Goal: Task Accomplishment & Management: Use online tool/utility

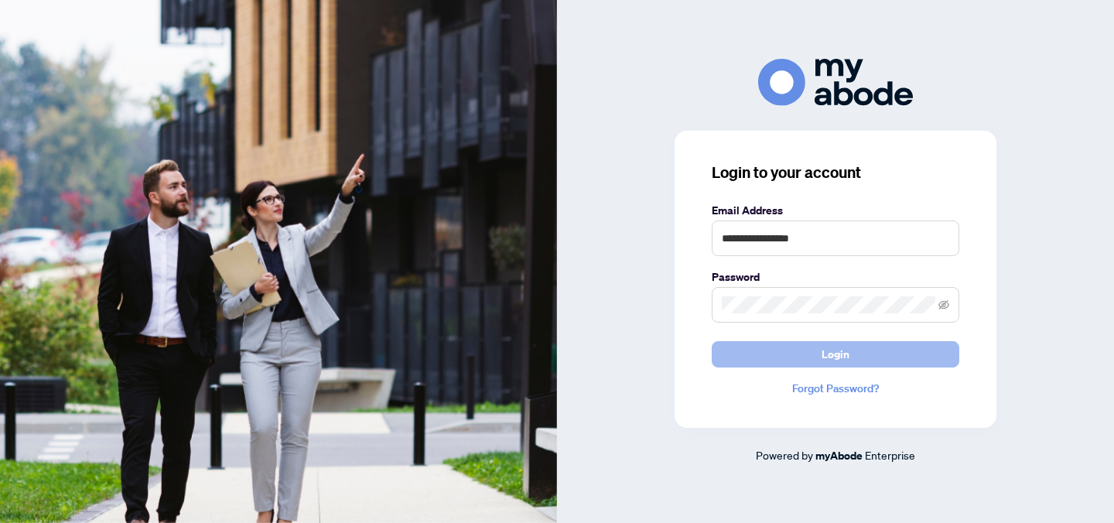
click at [907, 363] on button "Login" at bounding box center [834, 354] width 247 height 26
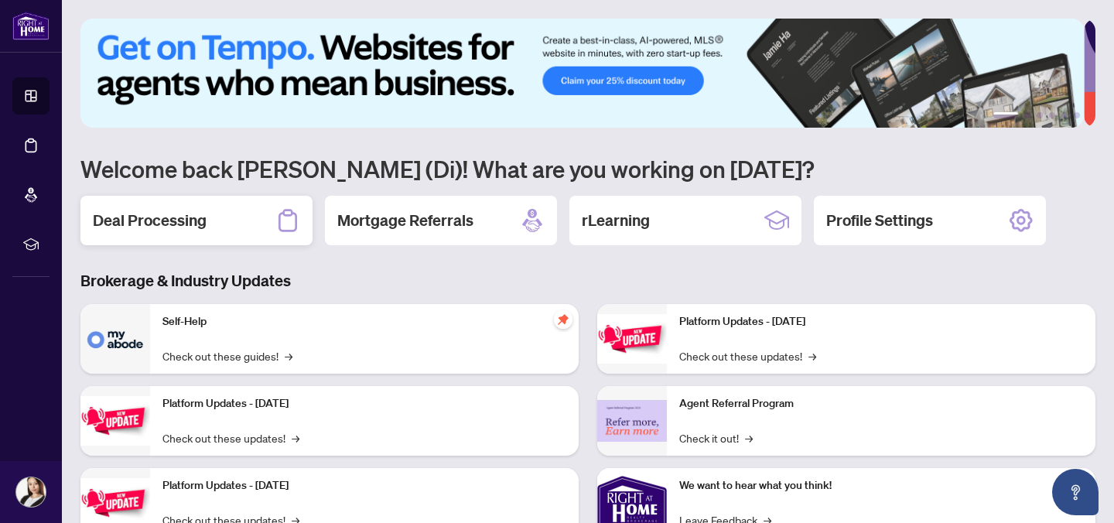
click at [229, 216] on div "Deal Processing" at bounding box center [196, 220] width 232 height 49
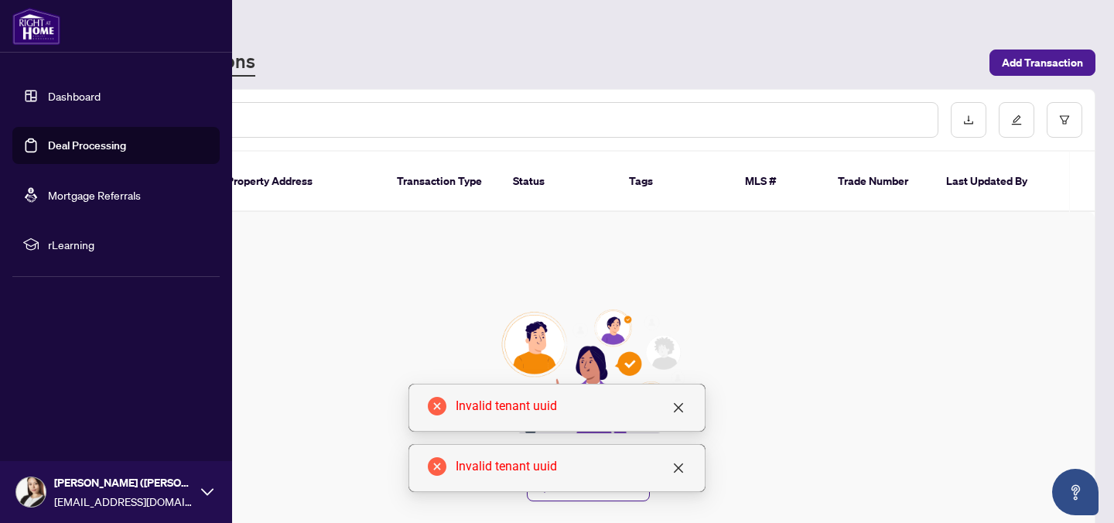
click at [65, 102] on link "Dashboard" at bounding box center [74, 96] width 53 height 14
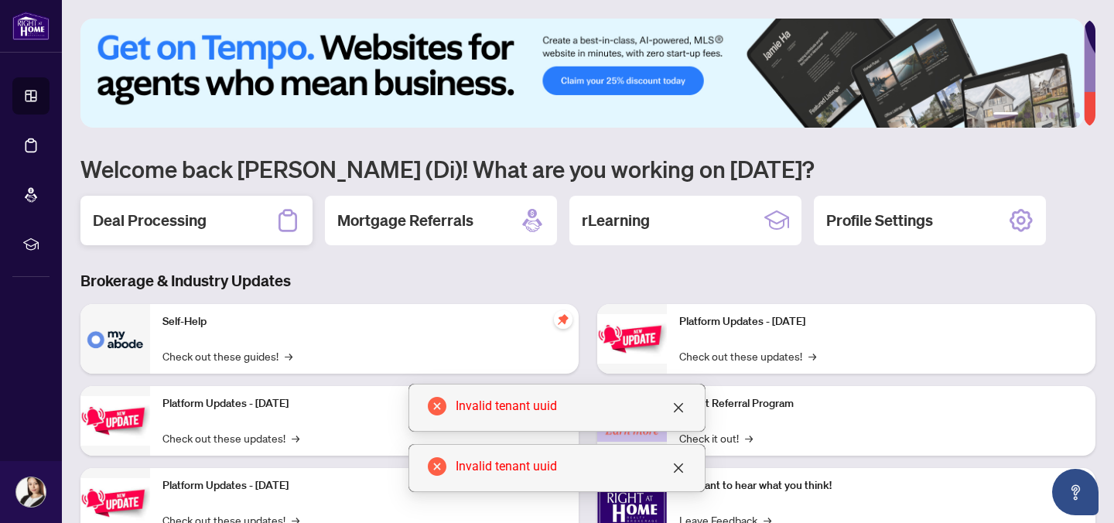
click at [223, 230] on div "Deal Processing" at bounding box center [196, 220] width 232 height 49
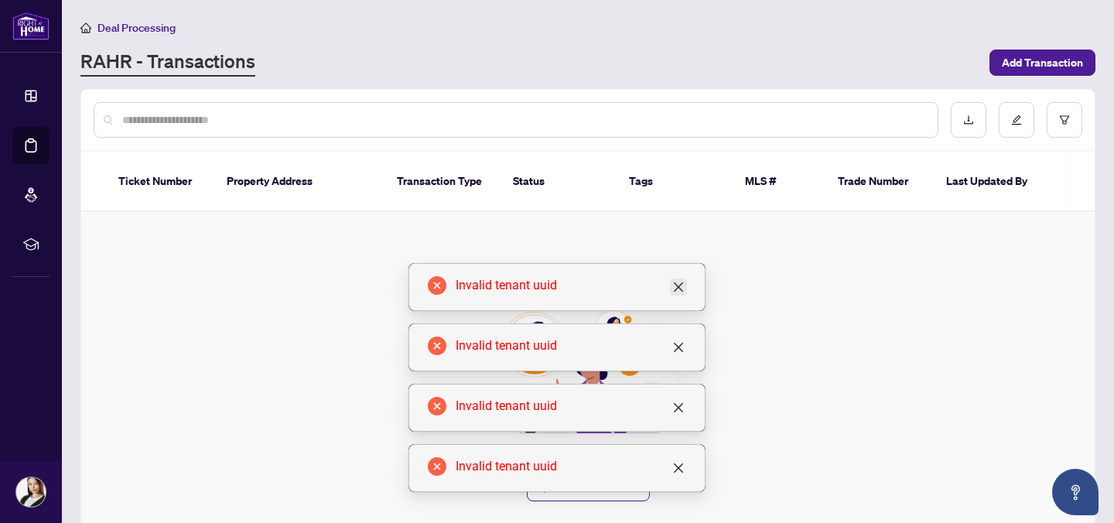
click at [678, 286] on icon "close" at bounding box center [678, 286] width 9 height 9
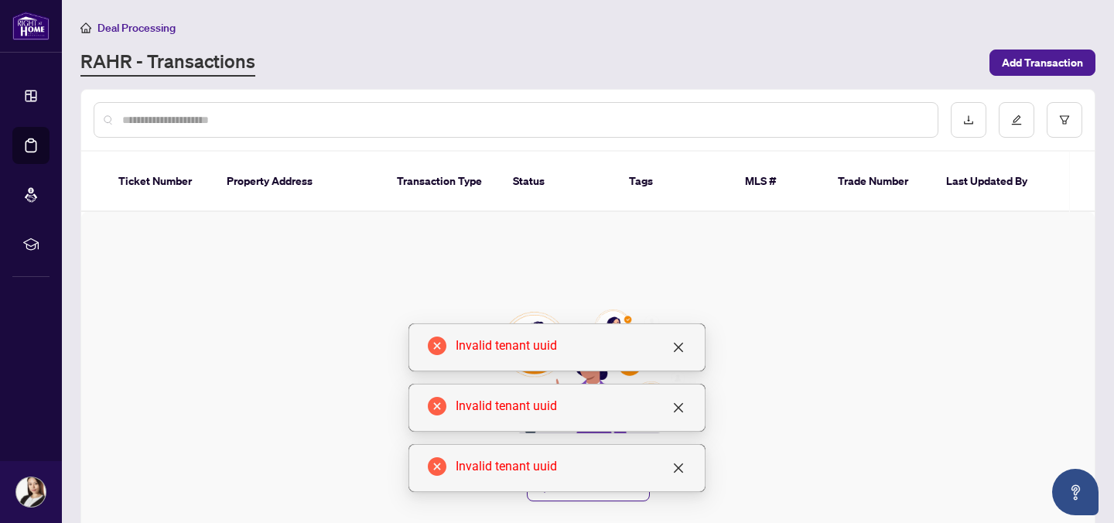
click at [678, 286] on div "Create your first transaction Add Transaction" at bounding box center [587, 405] width 1013 height 387
click at [676, 387] on div "Invalid tenant uuid" at bounding box center [556, 408] width 297 height 48
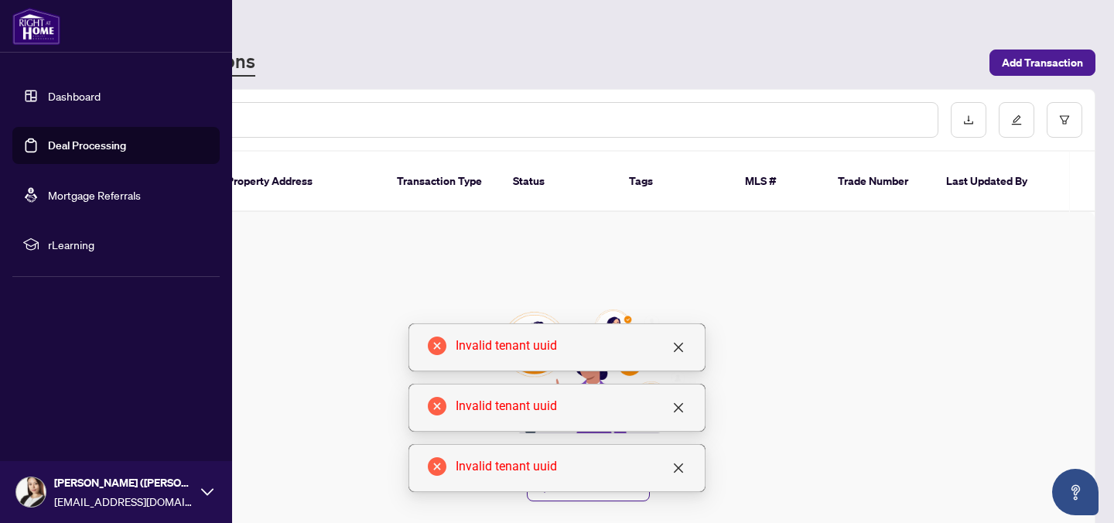
click at [29, 39] on img at bounding box center [36, 26] width 48 height 37
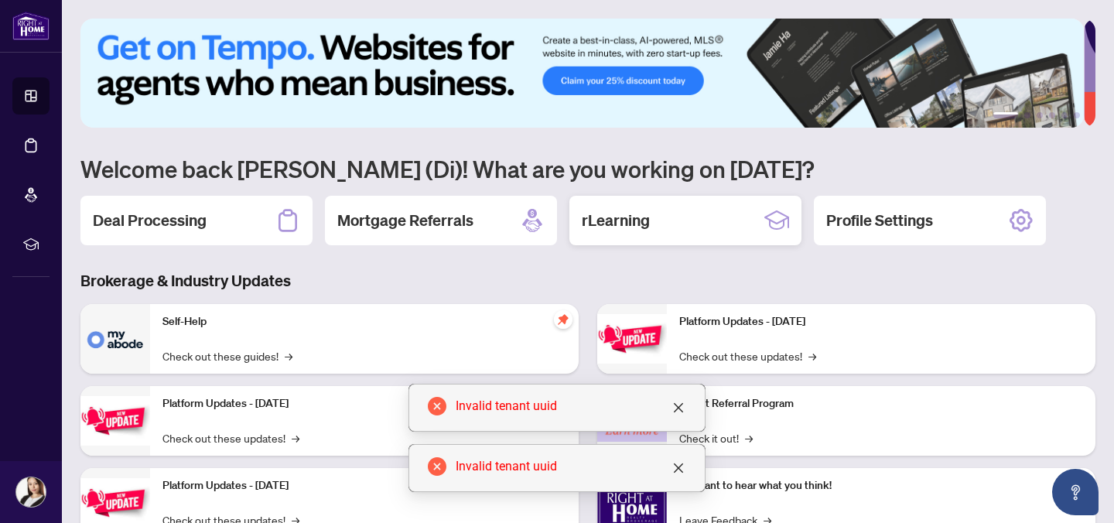
click at [718, 234] on div "rLearning" at bounding box center [685, 220] width 232 height 49
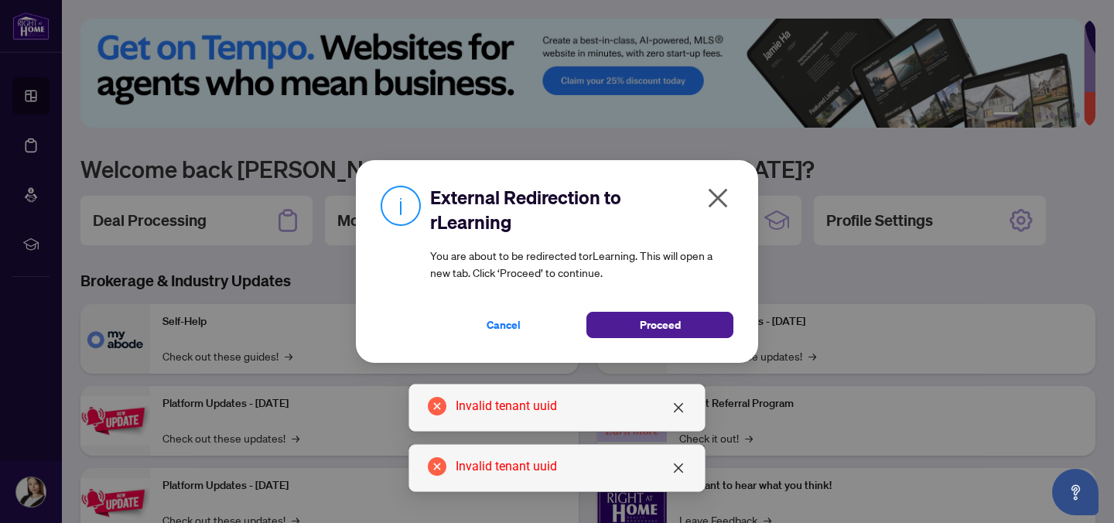
click at [729, 187] on icon "close" at bounding box center [717, 198] width 25 height 25
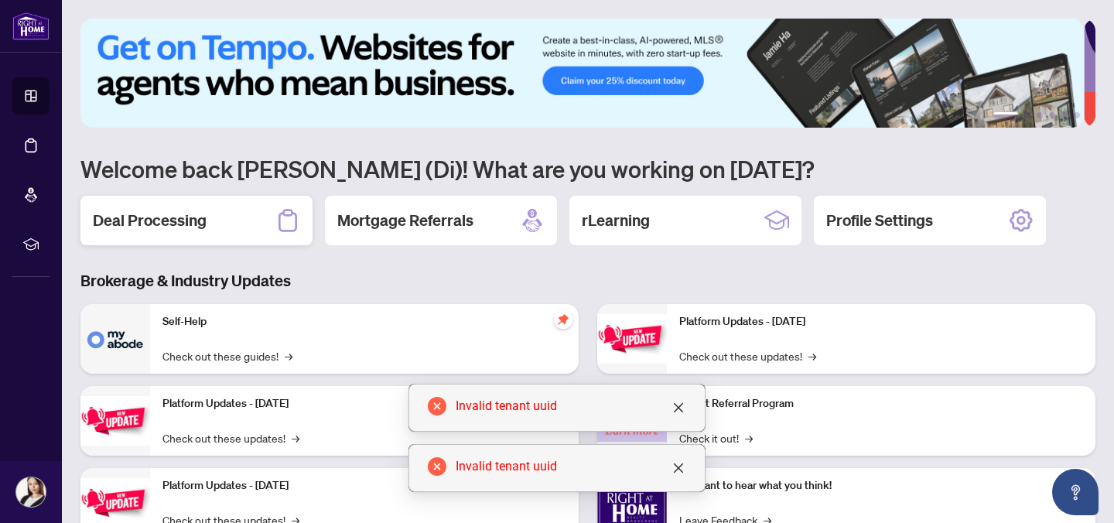
click at [264, 214] on div "Deal Processing" at bounding box center [196, 220] width 232 height 49
